Goal: Complete application form

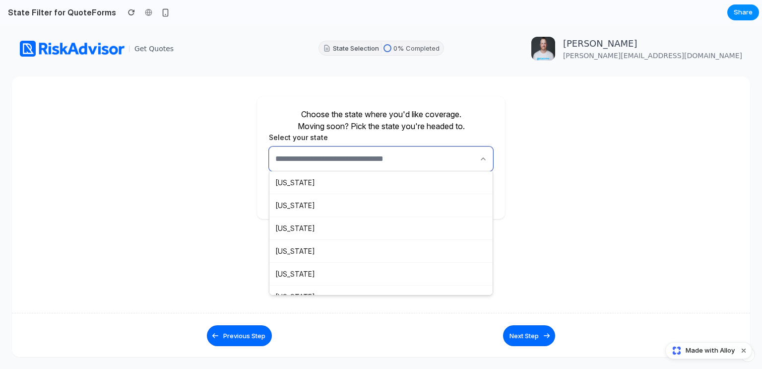
click at [320, 161] on input "text" at bounding box center [381, 158] width 224 height 25
click at [208, 151] on section "Choose the state where you'd like coverage. Moving soon? Pick the state you're …" at bounding box center [381, 157] width 730 height 123
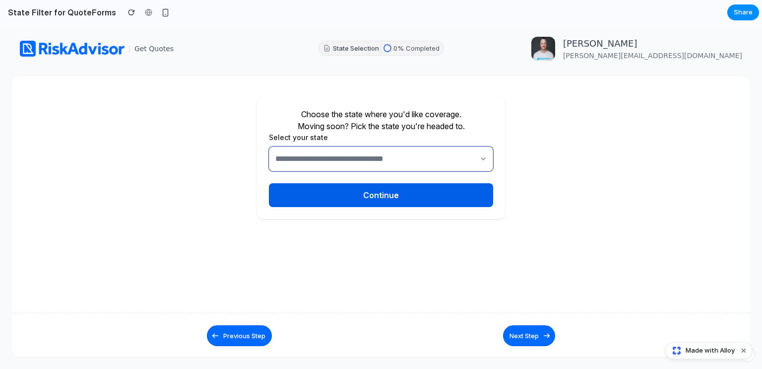
click at [284, 155] on input "text" at bounding box center [381, 158] width 224 height 25
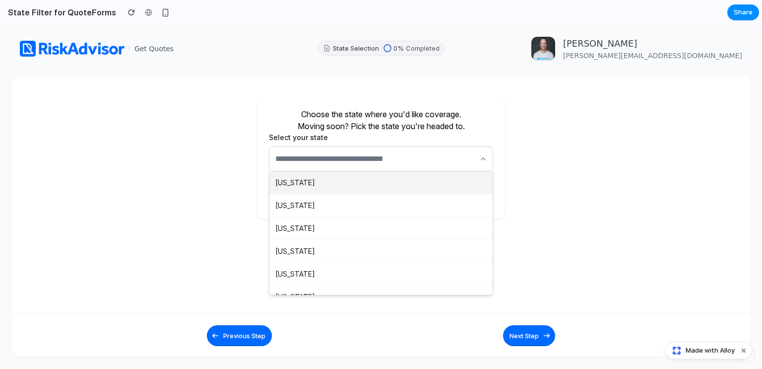
click at [303, 177] on div "[US_STATE]" at bounding box center [380, 182] width 223 height 23
type input "*******"
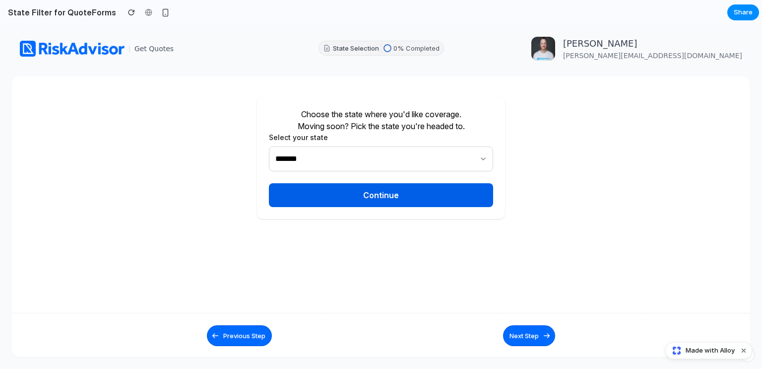
click at [389, 193] on button "Continue" at bounding box center [381, 195] width 224 height 24
click at [370, 204] on button "Continue" at bounding box center [381, 195] width 224 height 24
click at [526, 340] on button "Next Step" at bounding box center [529, 335] width 52 height 21
click at [523, 336] on button "Next Step" at bounding box center [529, 335] width 52 height 21
click at [368, 207] on div "Choose the state where you'd like coverage. Moving soon? Pick the state you're …" at bounding box center [381, 157] width 248 height 123
